Goal: Task Accomplishment & Management: Use online tool/utility

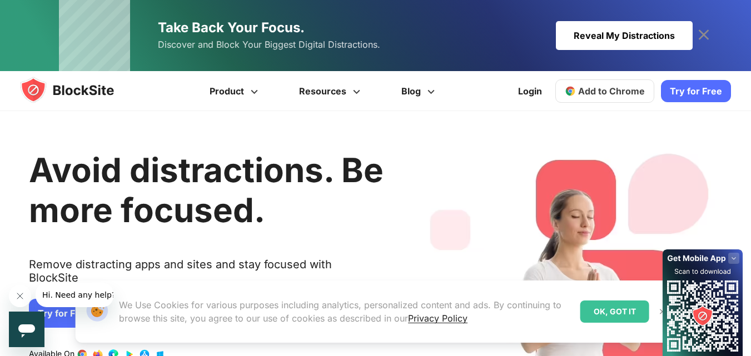
click at [617, 86] on span "Add to Chrome" at bounding box center [611, 91] width 67 height 11
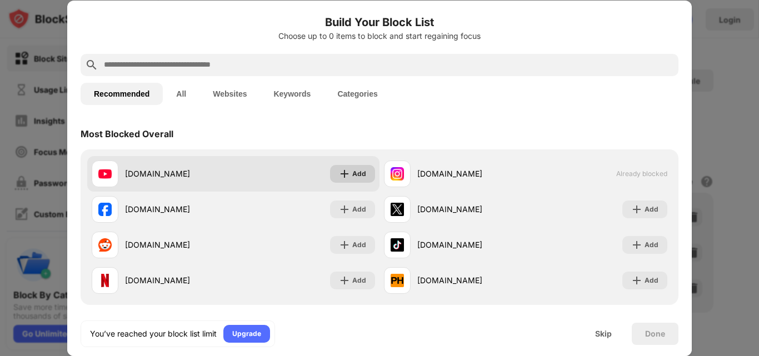
click at [352, 177] on div "Add" at bounding box center [359, 173] width 14 height 11
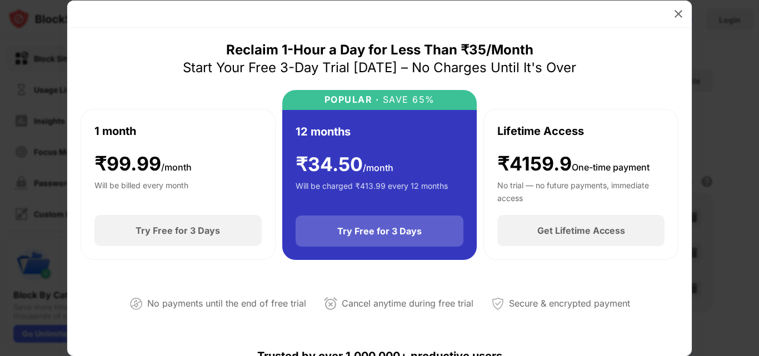
click at [373, 233] on div "Try Free for 3 Days" at bounding box center [379, 231] width 84 height 11
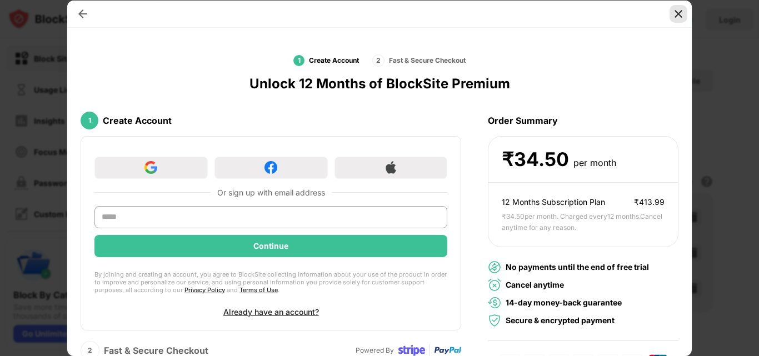
click at [679, 18] on img at bounding box center [678, 13] width 11 height 11
